Goal: Book appointment/travel/reservation

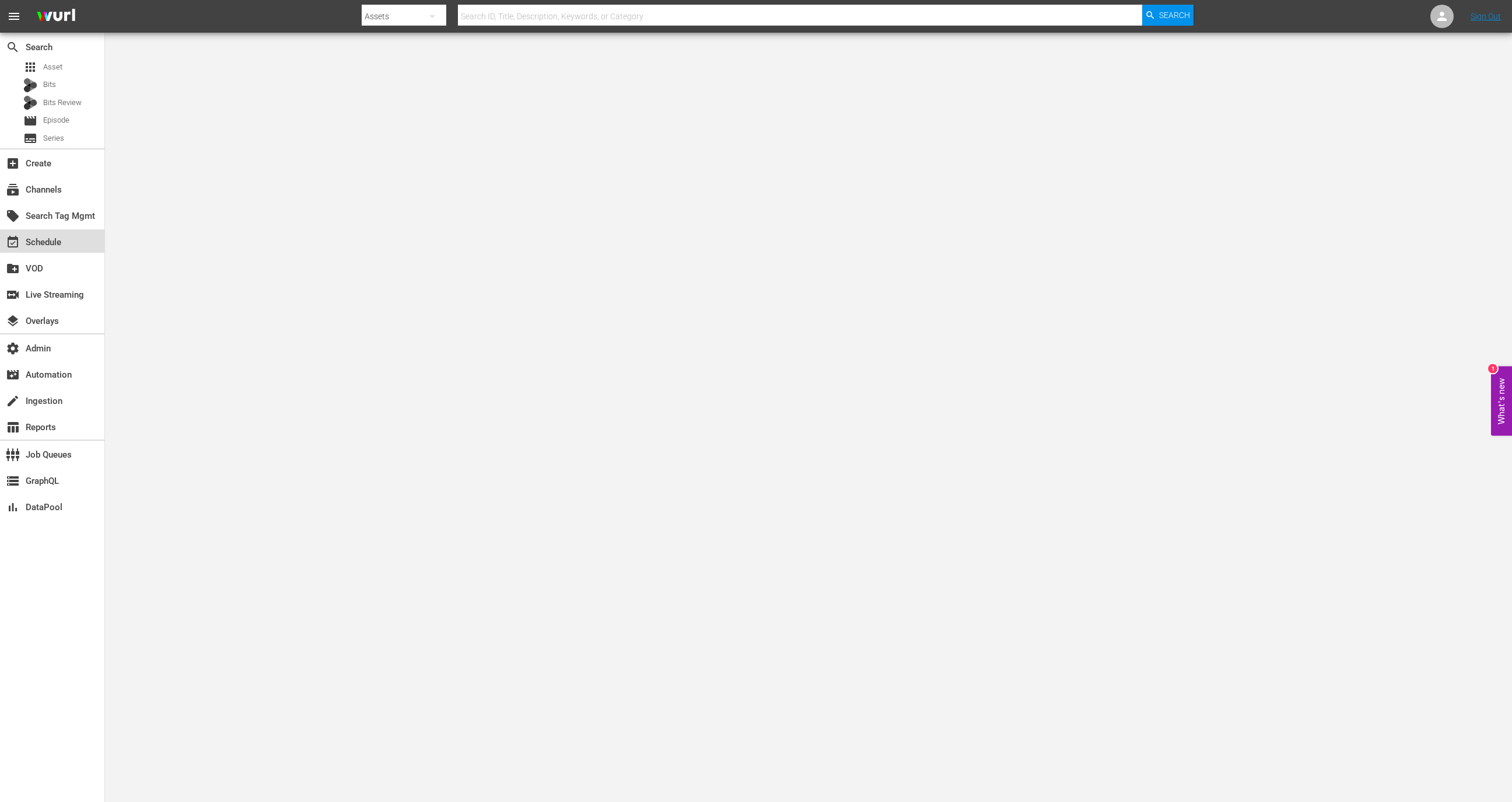
click at [55, 238] on div "event_available Schedule" at bounding box center [33, 241] width 66 height 10
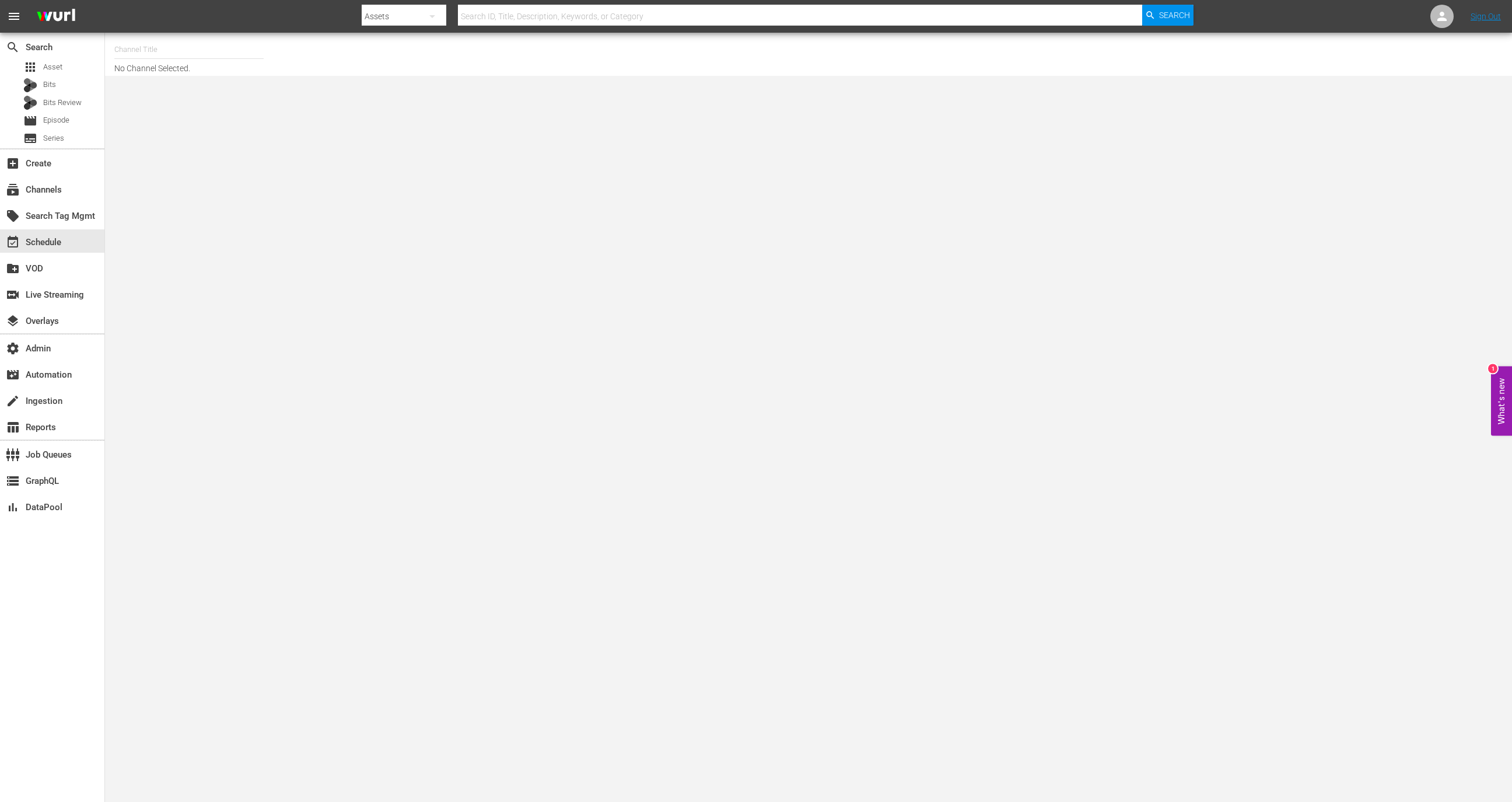
click at [183, 53] on input "text" at bounding box center [189, 50] width 149 height 28
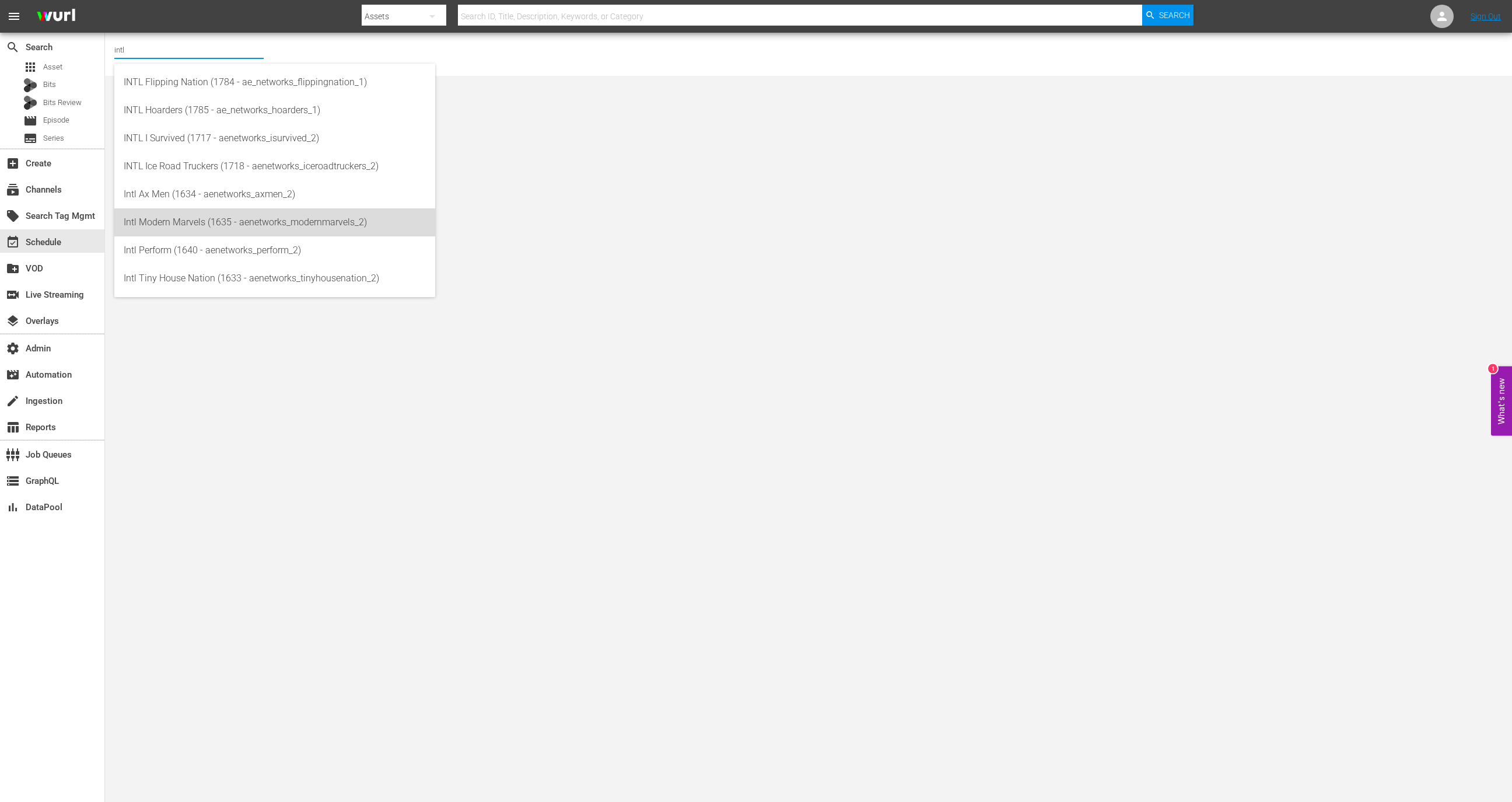
click at [227, 220] on div "Intl Modern Marvels (1635 - aenetworks_modernmarvels_2)" at bounding box center [275, 222] width 302 height 28
type input "Intl Modern Marvels (1635 - aenetworks_modernmarvels_2)"
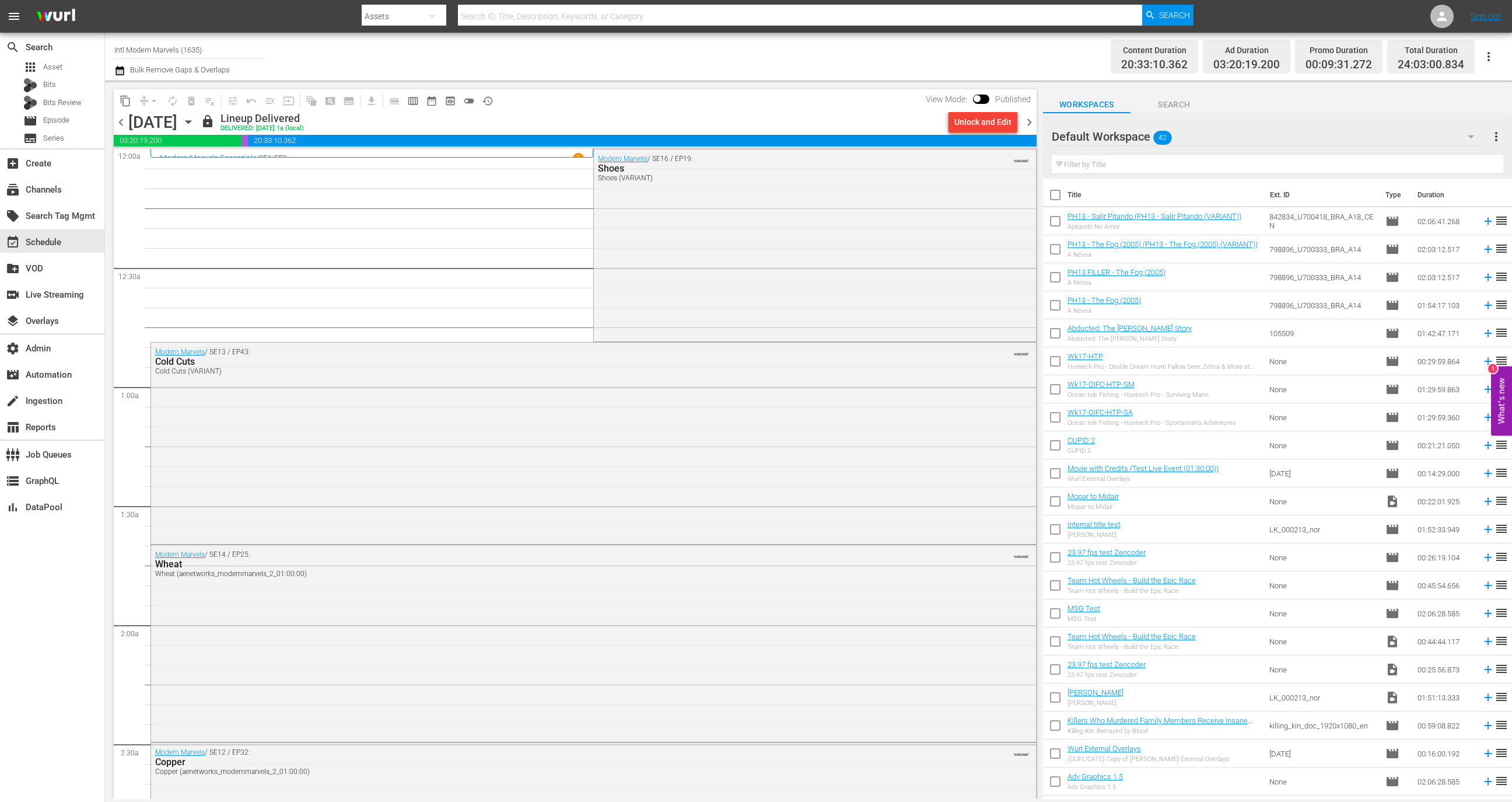
click at [191, 122] on icon "button" at bounding box center [188, 122] width 5 height 3
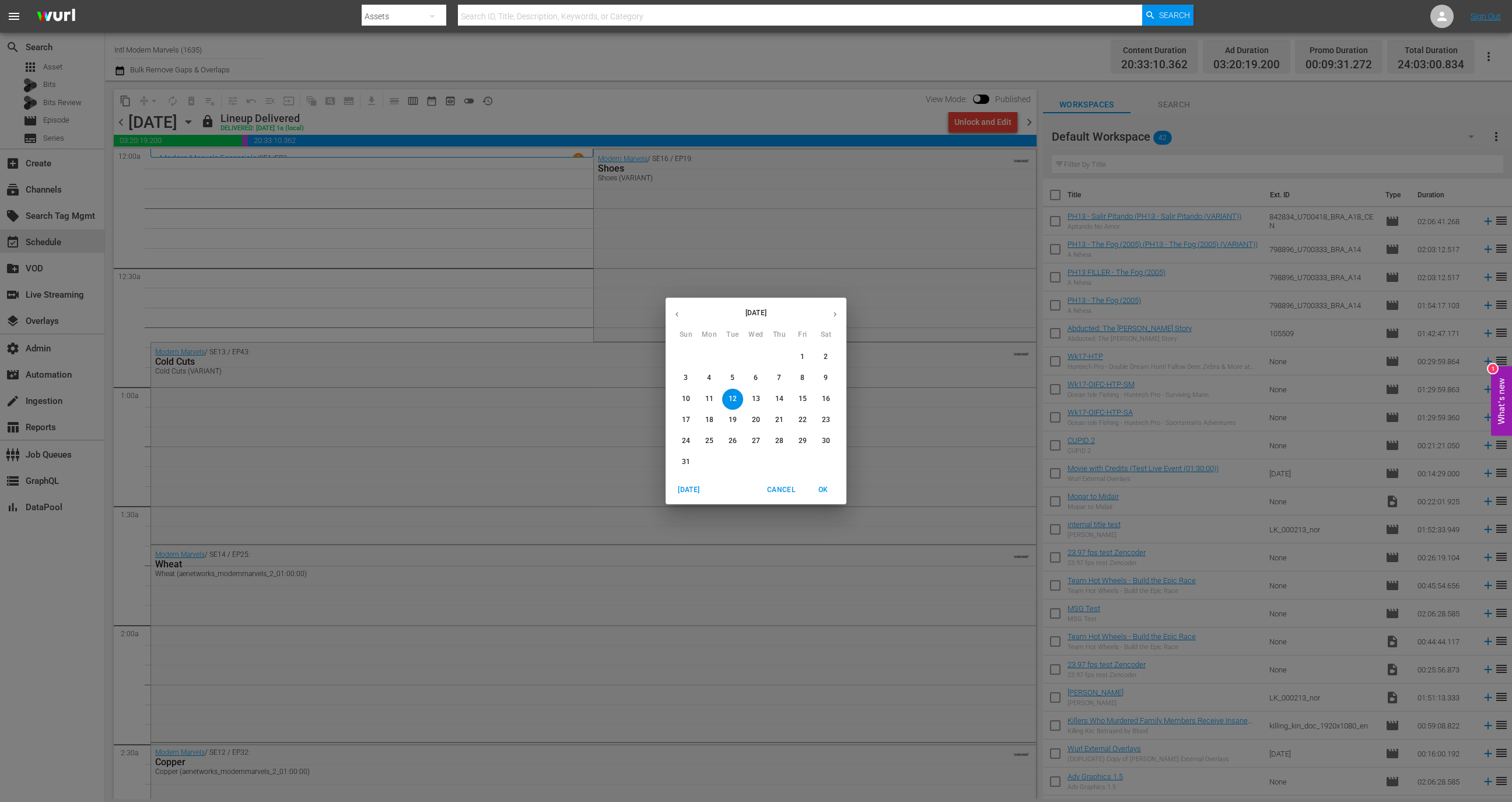
click at [707, 440] on p "25" at bounding box center [709, 441] width 8 height 10
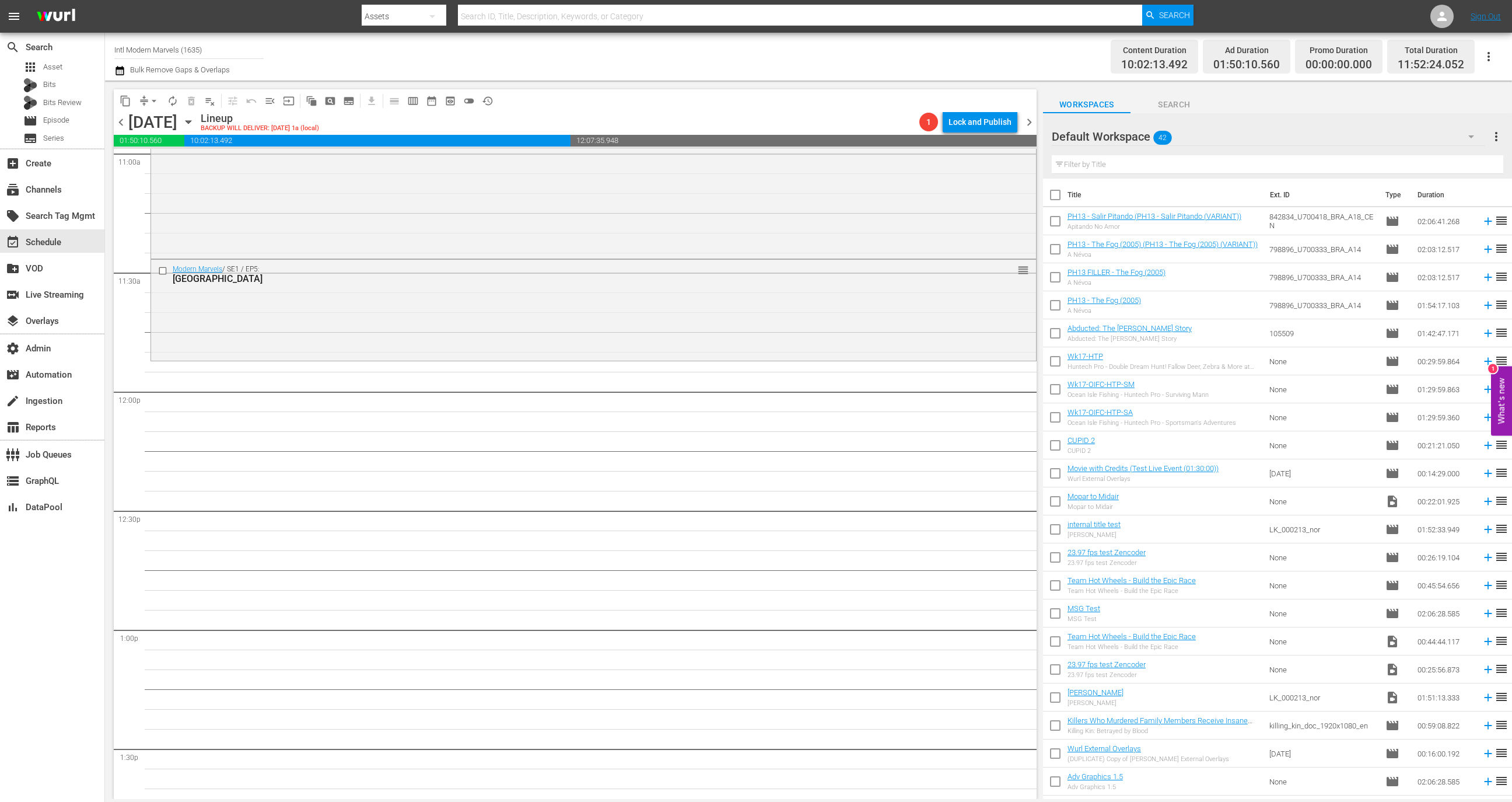
scroll to position [2613, 0]
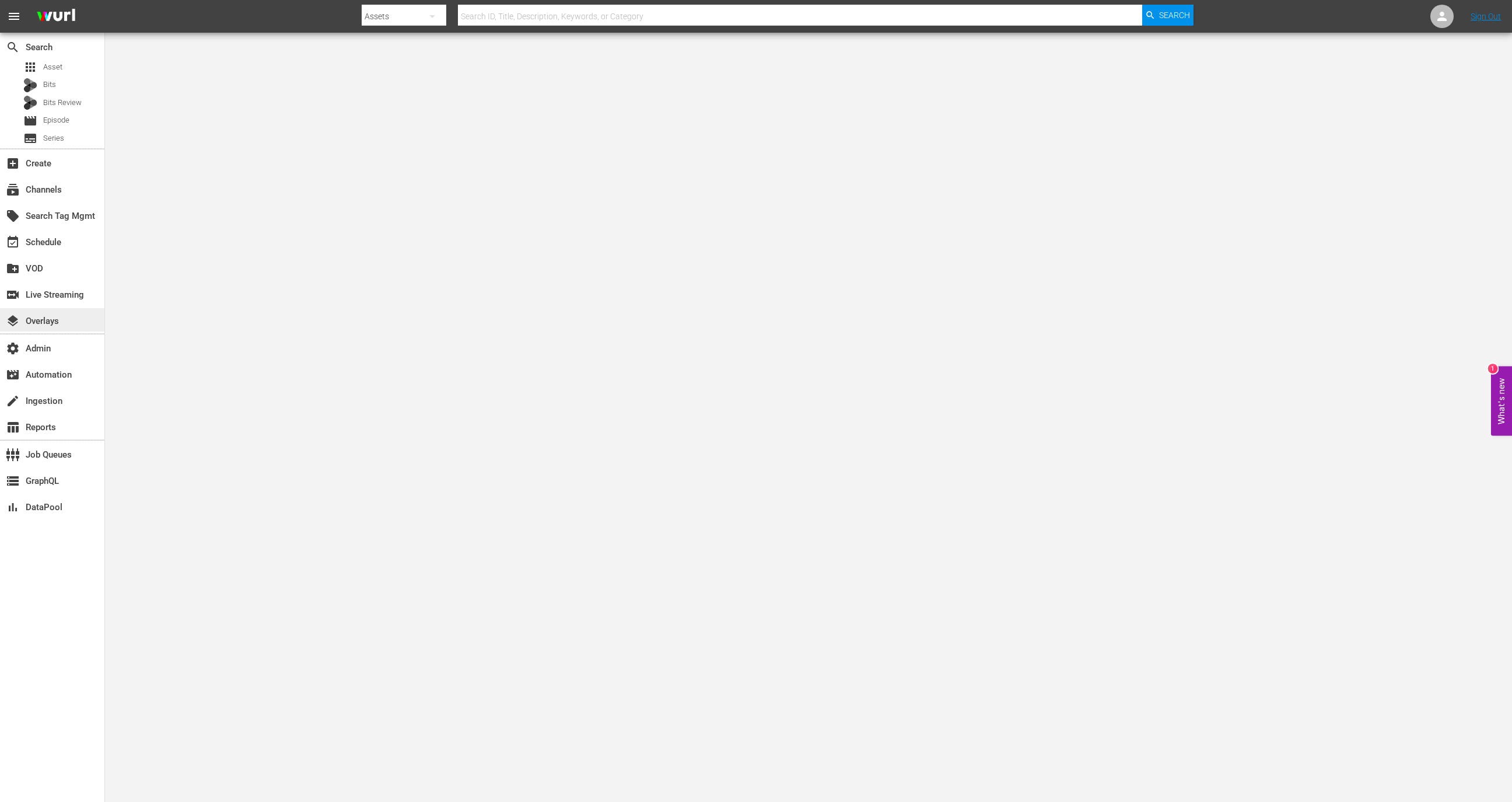
click at [66, 327] on div "layers Overlays" at bounding box center [52, 320] width 104 height 23
